Goal: Check status: Check status

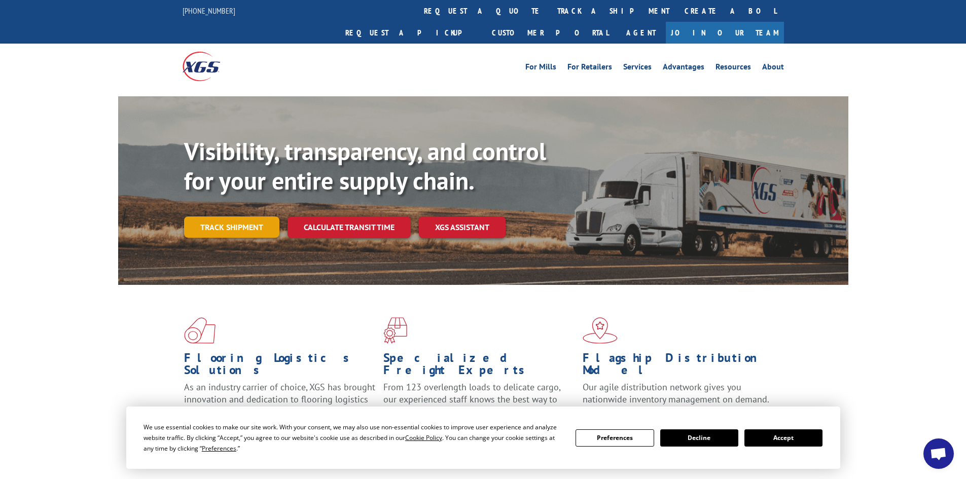
click at [270, 217] on link "Track shipment" at bounding box center [231, 227] width 95 height 21
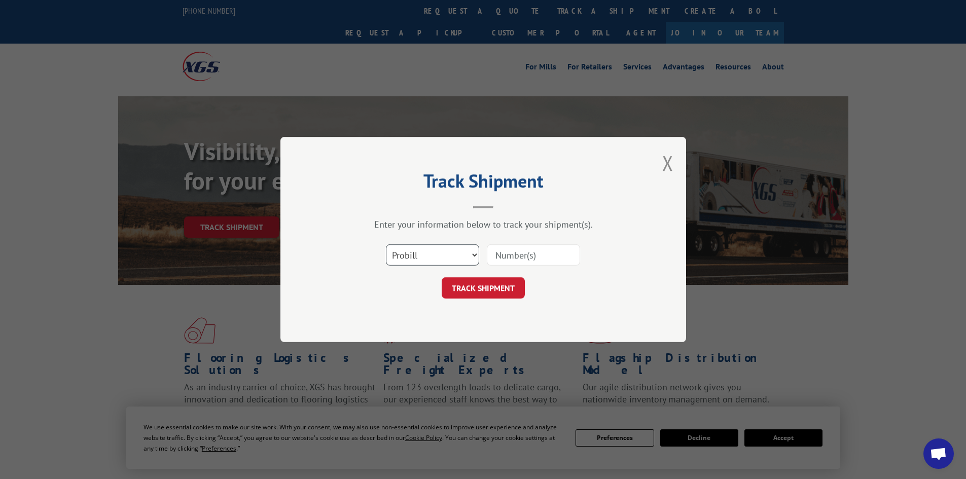
click at [435, 258] on select "Select category... Probill BOL PO" at bounding box center [432, 254] width 93 height 21
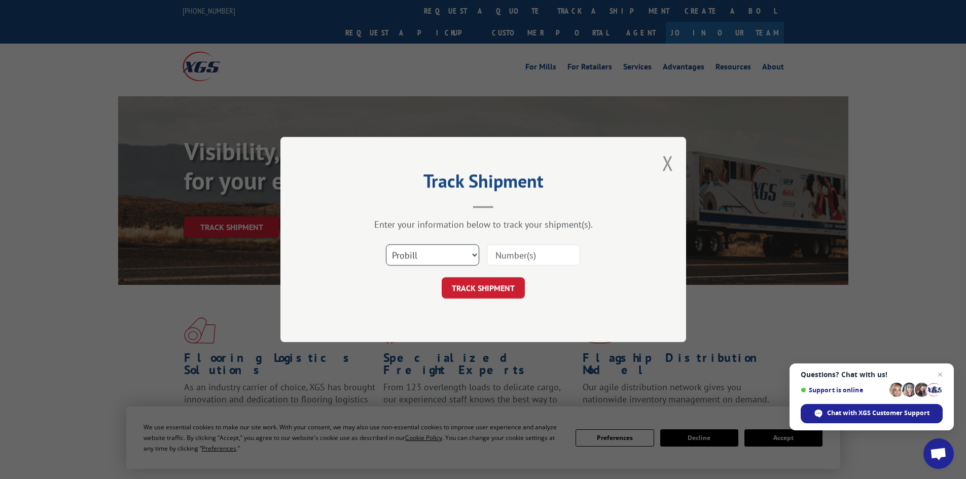
click at [386, 244] on select "Select category... Probill BOL PO" at bounding box center [432, 254] width 93 height 21
click at [508, 257] on input at bounding box center [533, 254] width 93 height 21
paste input "17233159"
type input "17233159"
click at [471, 288] on button "TRACK SHIPMENT" at bounding box center [483, 287] width 83 height 21
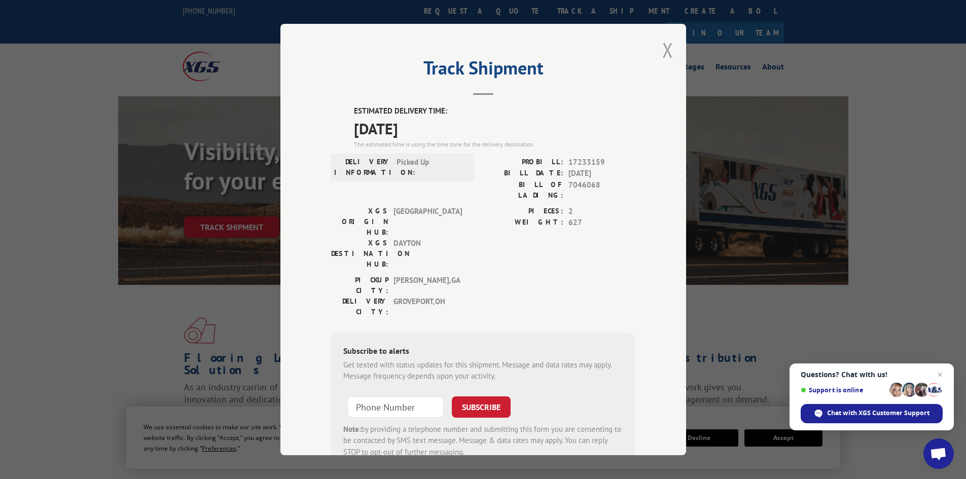
click at [662, 49] on button "Close modal" at bounding box center [667, 50] width 11 height 27
